Goal: Task Accomplishment & Management: Complete application form

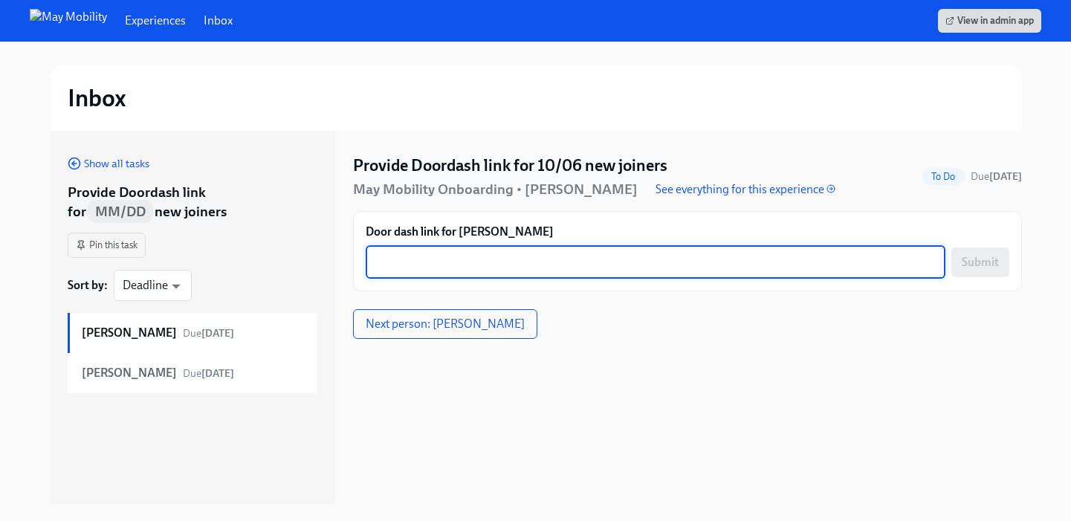
click at [446, 261] on textarea "Door dash link for [PERSON_NAME]" at bounding box center [655, 262] width 562 height 18
paste textarea "[URL][DOMAIN_NAME]"
type textarea "[URL][DOMAIN_NAME]"
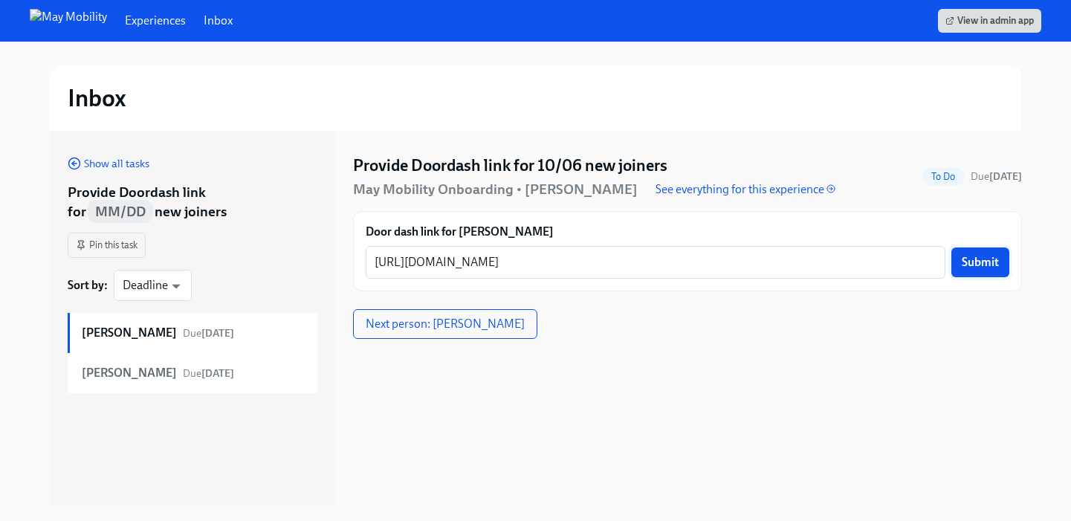
click at [974, 260] on span "Submit" at bounding box center [979, 262] width 37 height 15
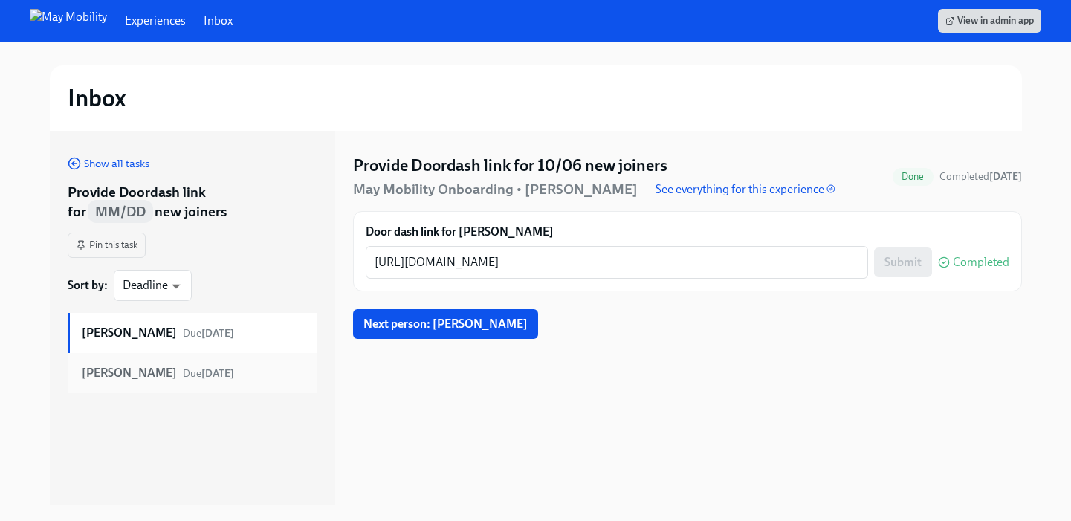
click at [207, 378] on strong "tomorrow" at bounding box center [217, 373] width 33 height 13
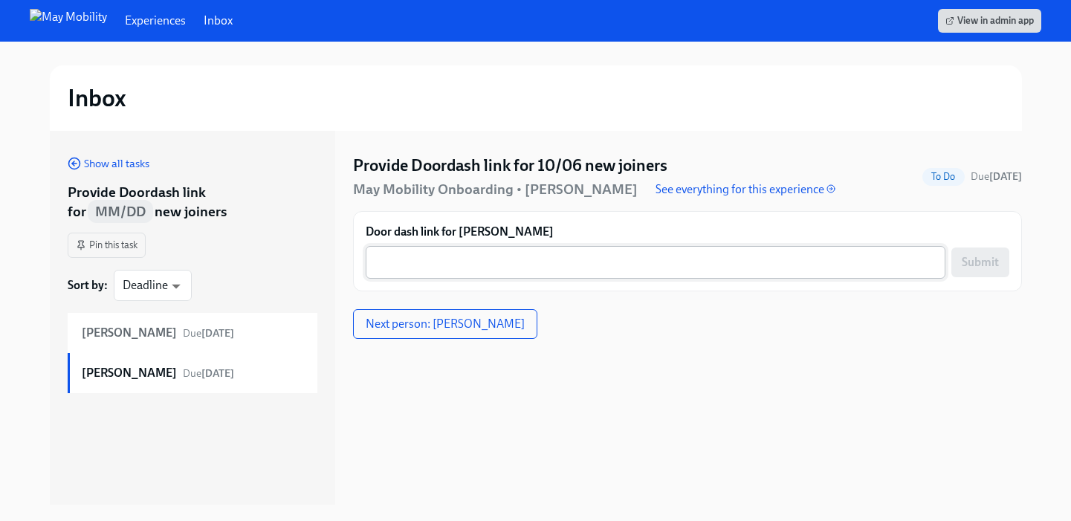
click at [514, 262] on textarea "Door dash link for Xiangyu Han" at bounding box center [655, 262] width 562 height 18
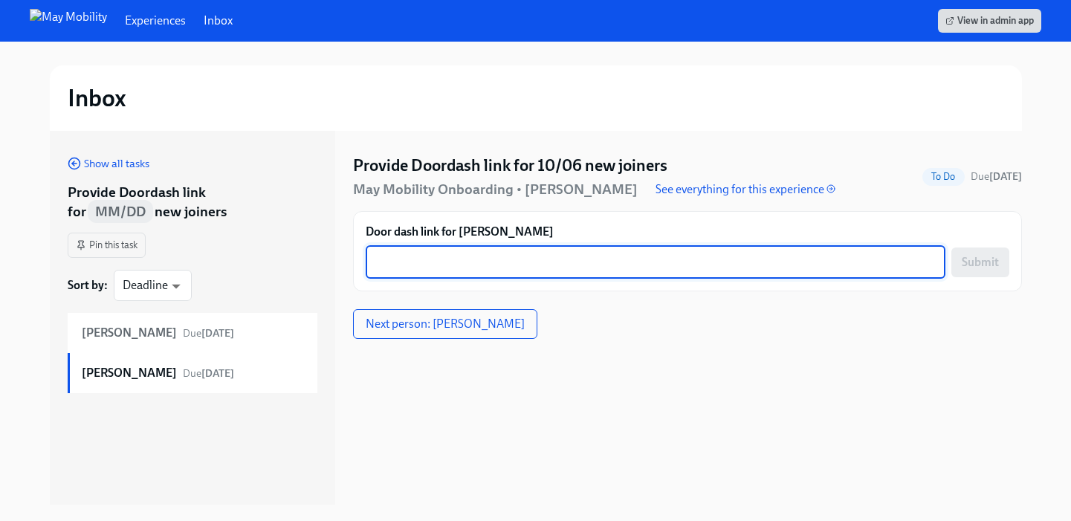
paste textarea "https://drd.sh/iKKEzhqRa9MwXgmO"
type textarea "https://drd.sh/iKKEzhqRa9MwXgmO"
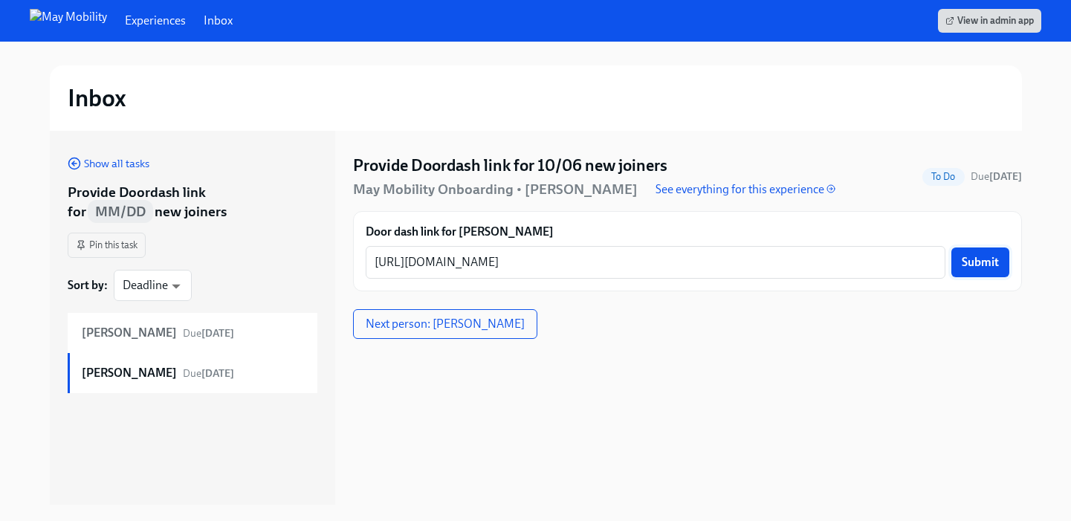
click at [991, 270] on button "Submit" at bounding box center [980, 262] width 58 height 30
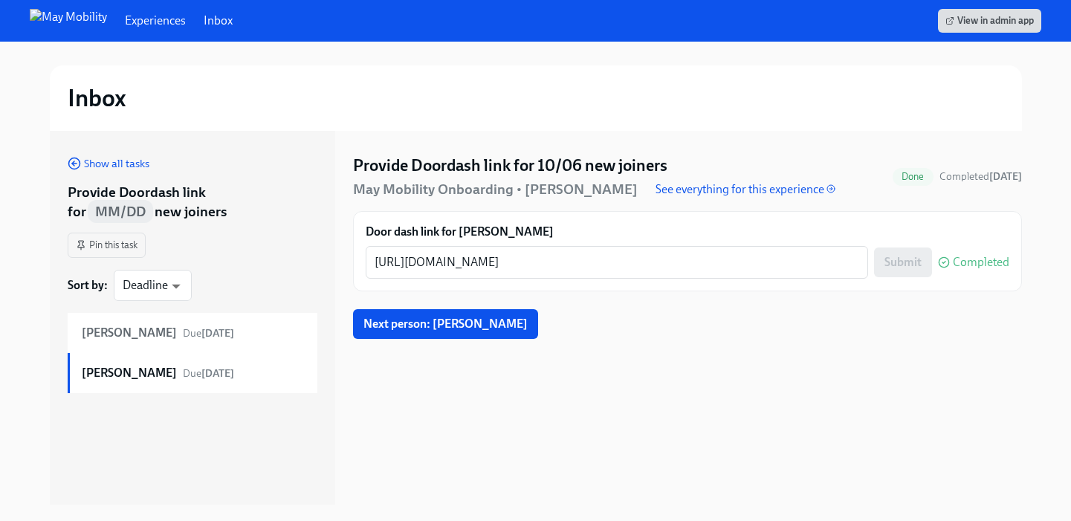
click at [204, 25] on link "Inbox" at bounding box center [218, 21] width 29 height 16
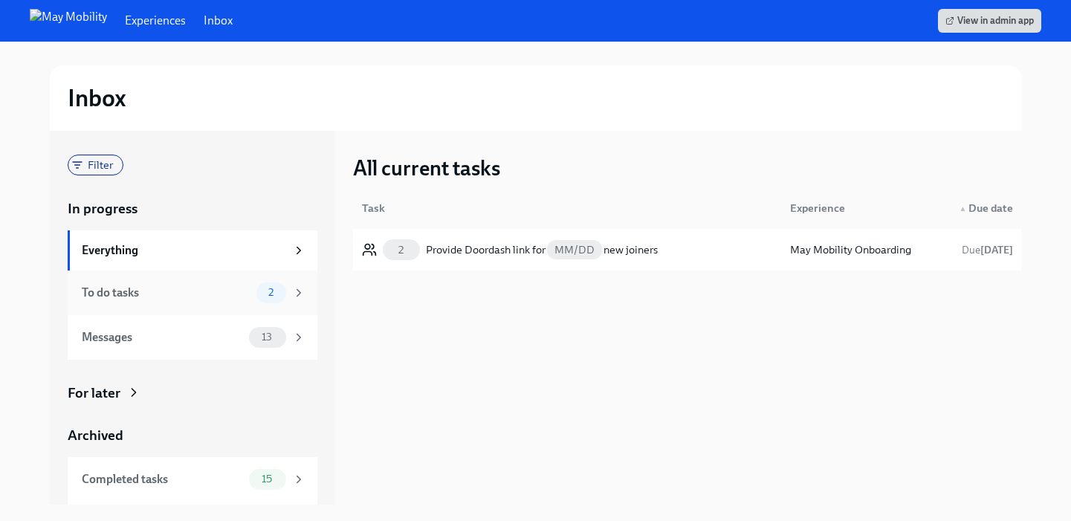
click at [154, 290] on div "To do tasks" at bounding box center [166, 293] width 169 height 16
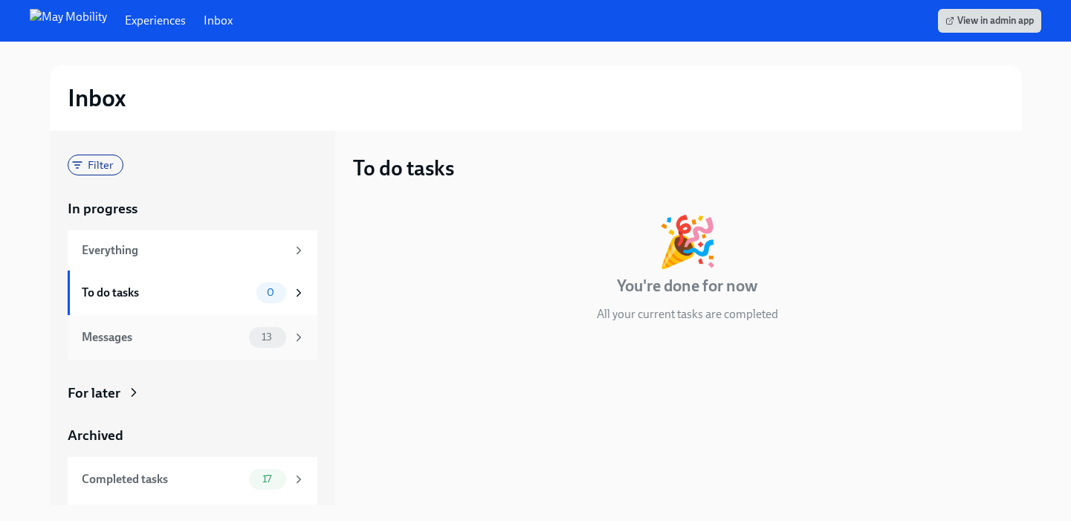
click at [204, 341] on div "Messages" at bounding box center [162, 337] width 161 height 16
